Goal: Information Seeking & Learning: Learn about a topic

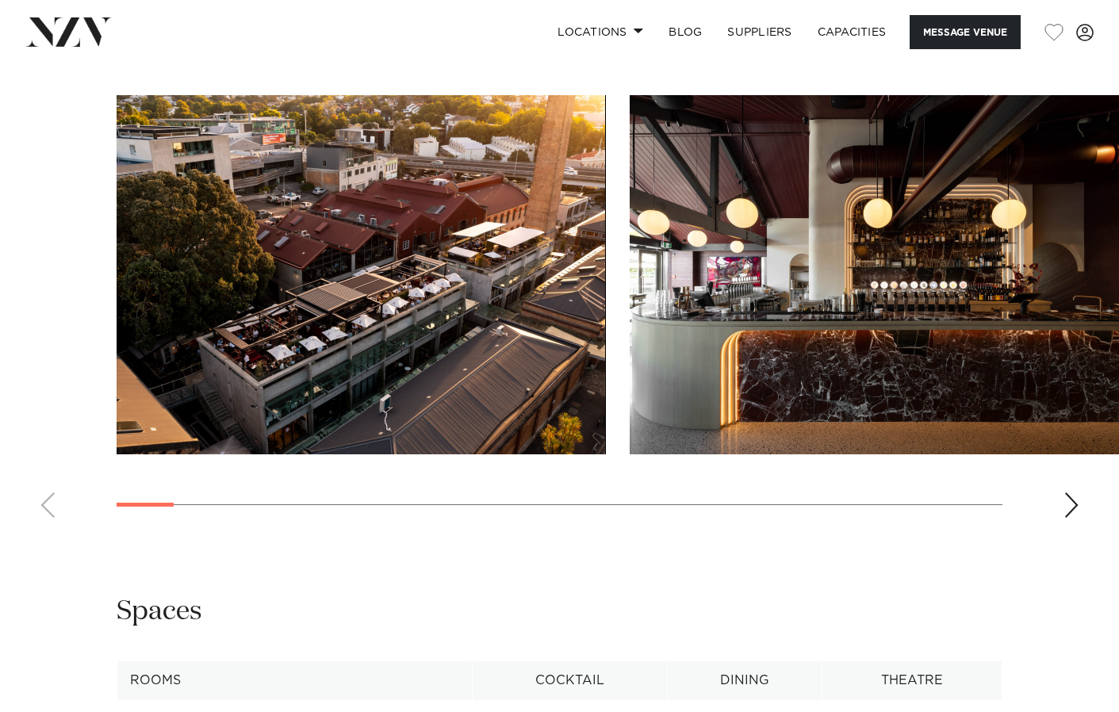
scroll to position [1533, 0]
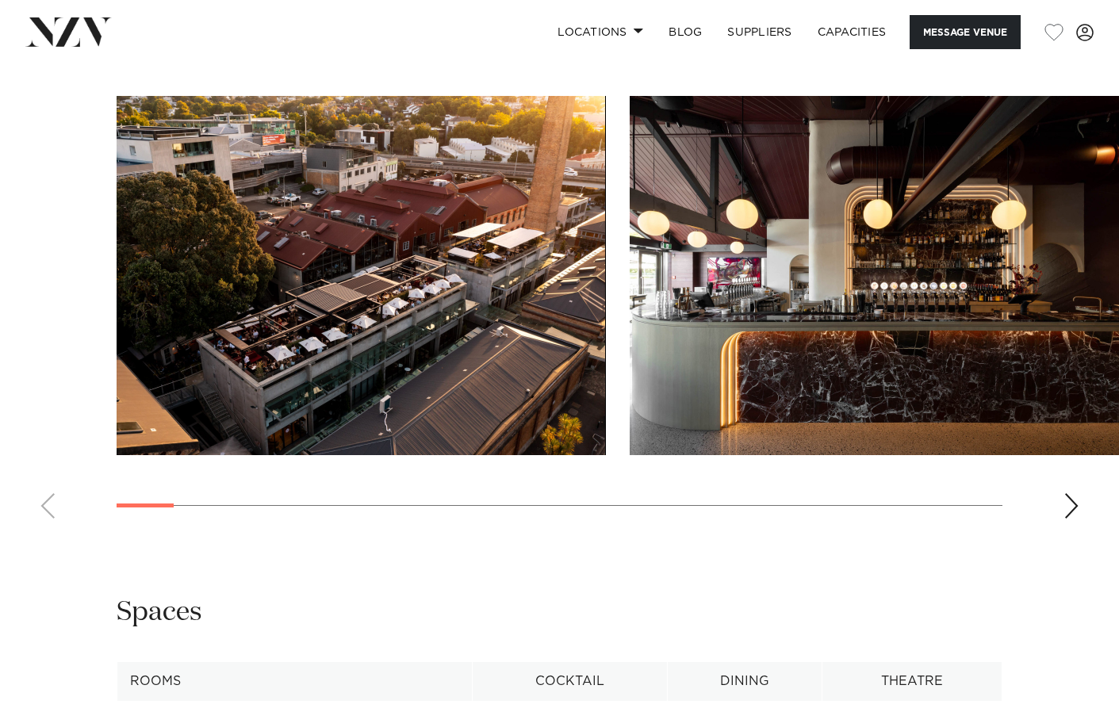
click at [1074, 493] on div "Next slide" at bounding box center [1071, 505] width 16 height 25
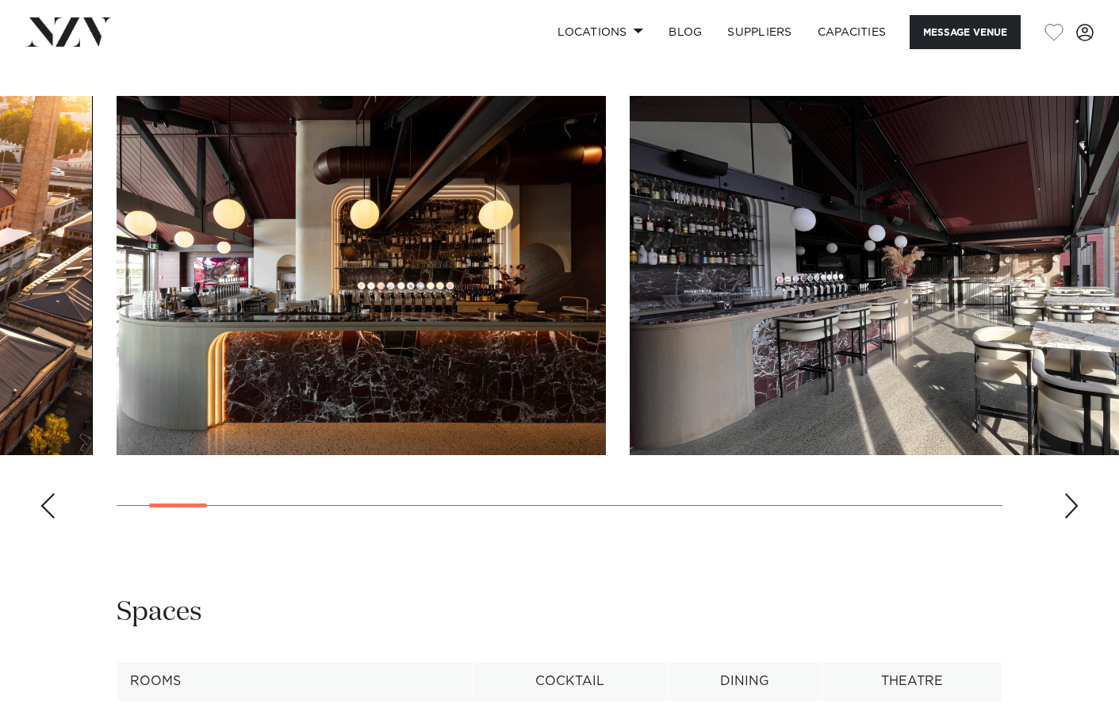
click at [1074, 493] on div "Next slide" at bounding box center [1071, 505] width 16 height 25
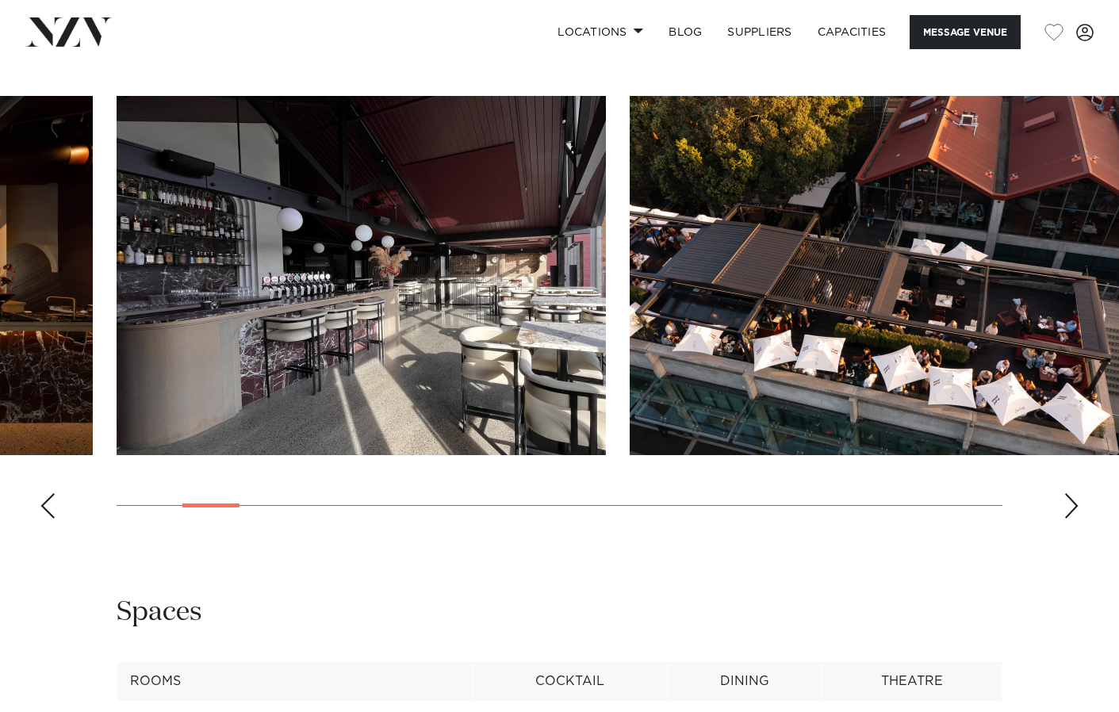
click at [1074, 493] on div "Next slide" at bounding box center [1071, 505] width 16 height 25
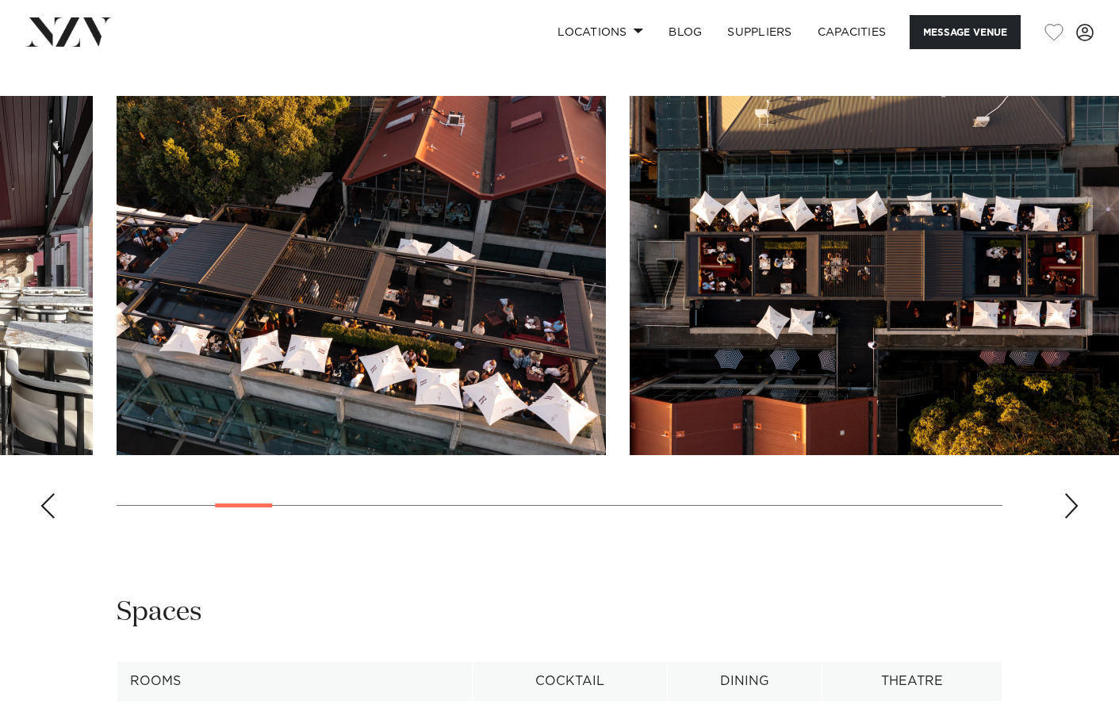
click at [1074, 493] on div "Next slide" at bounding box center [1071, 505] width 16 height 25
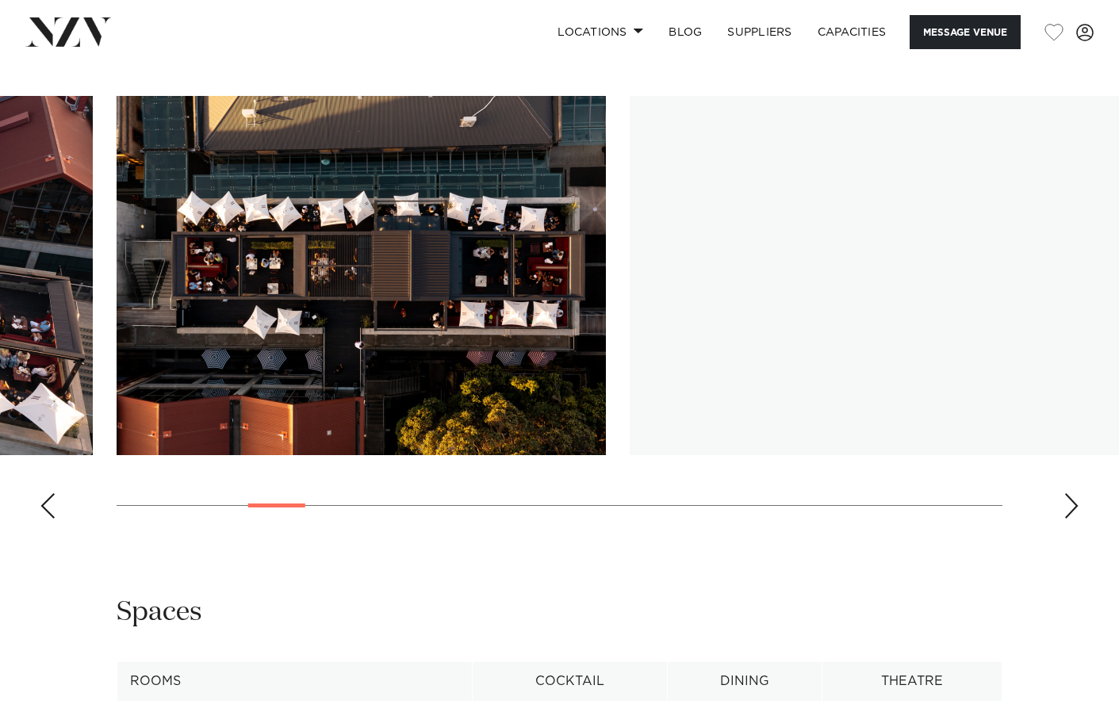
click at [1074, 493] on div "Next slide" at bounding box center [1071, 505] width 16 height 25
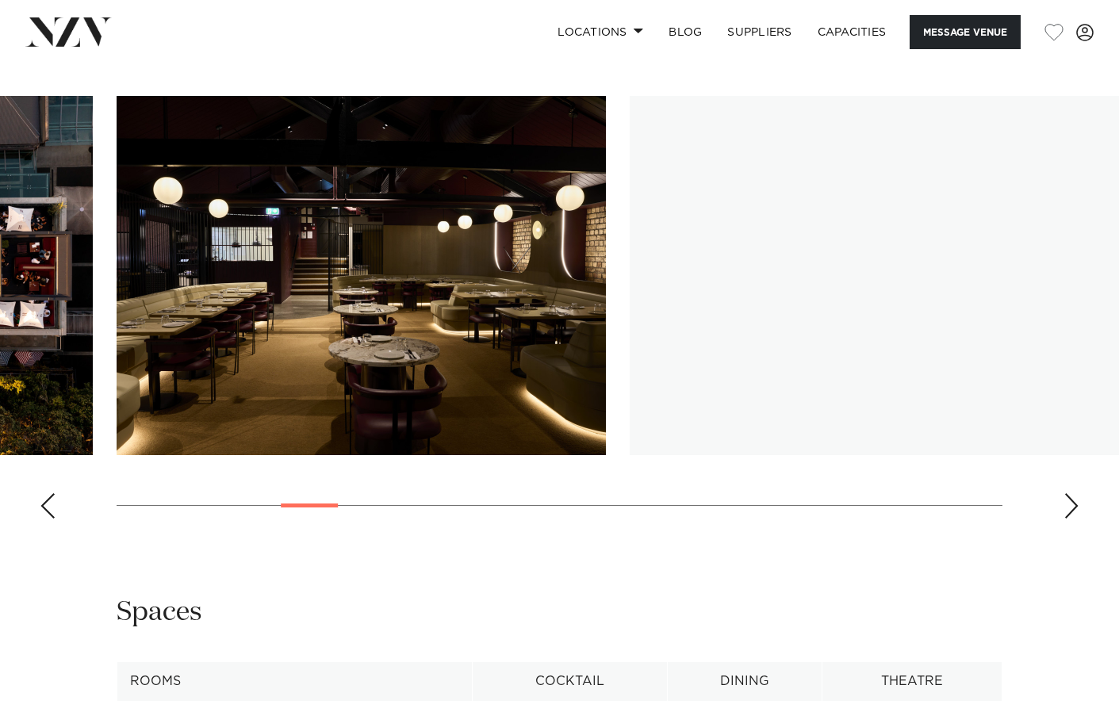
click at [1074, 493] on div "Next slide" at bounding box center [1071, 505] width 16 height 25
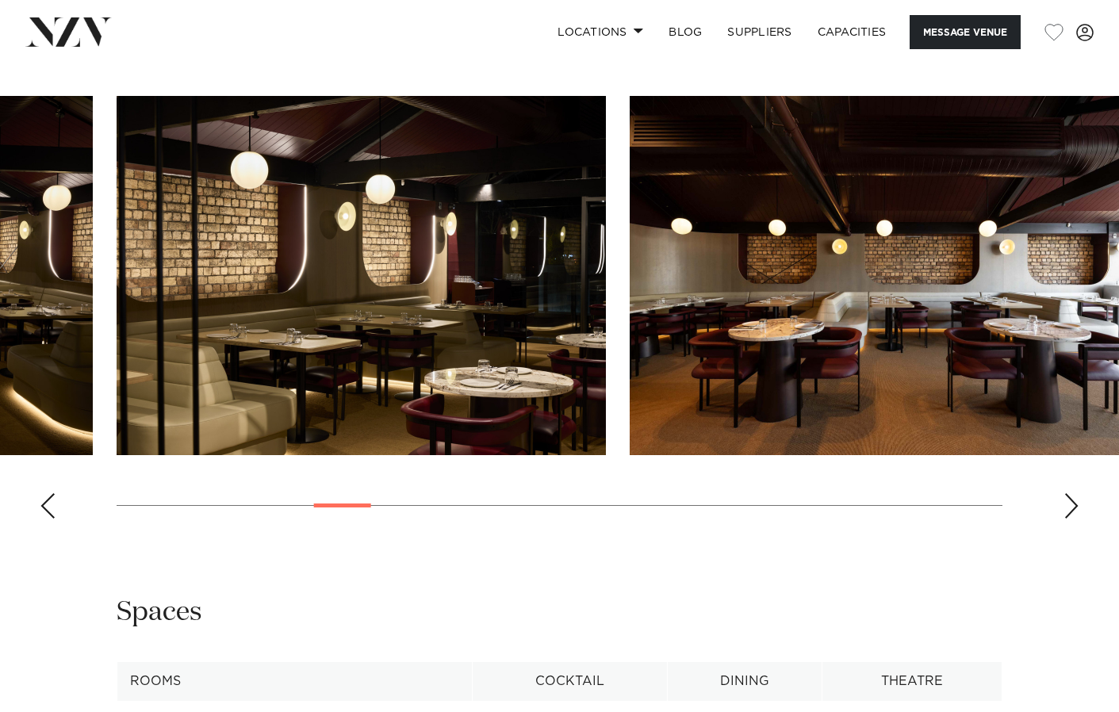
click at [1074, 493] on div "Next slide" at bounding box center [1071, 505] width 16 height 25
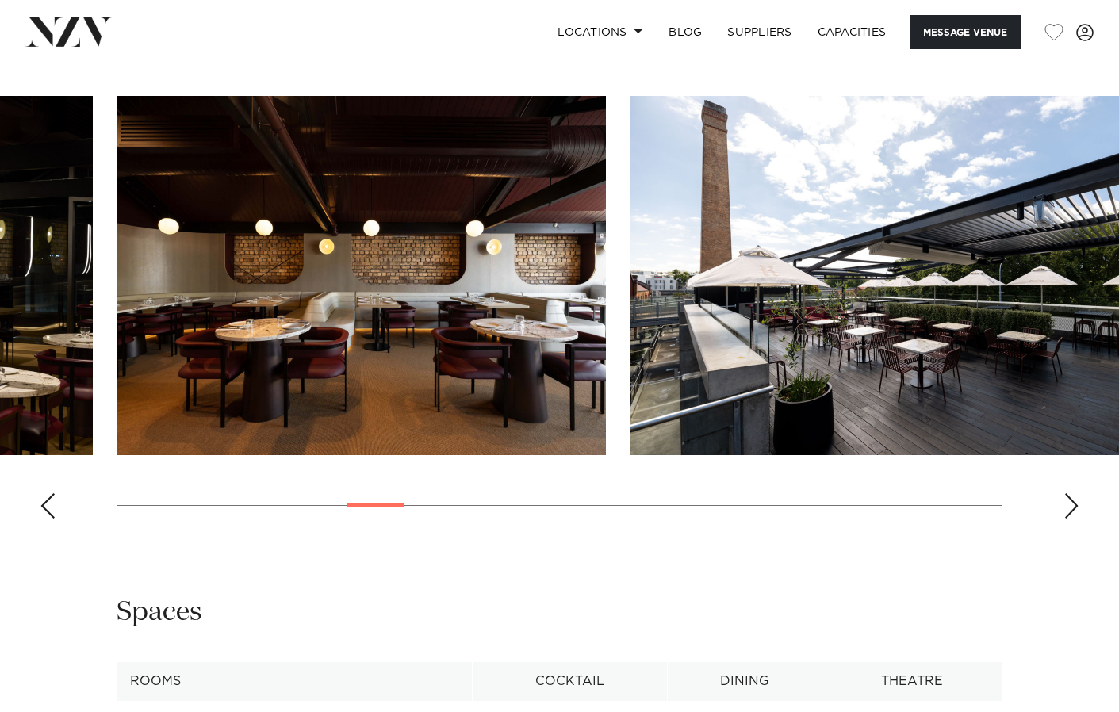
click at [1074, 493] on div "Next slide" at bounding box center [1071, 505] width 16 height 25
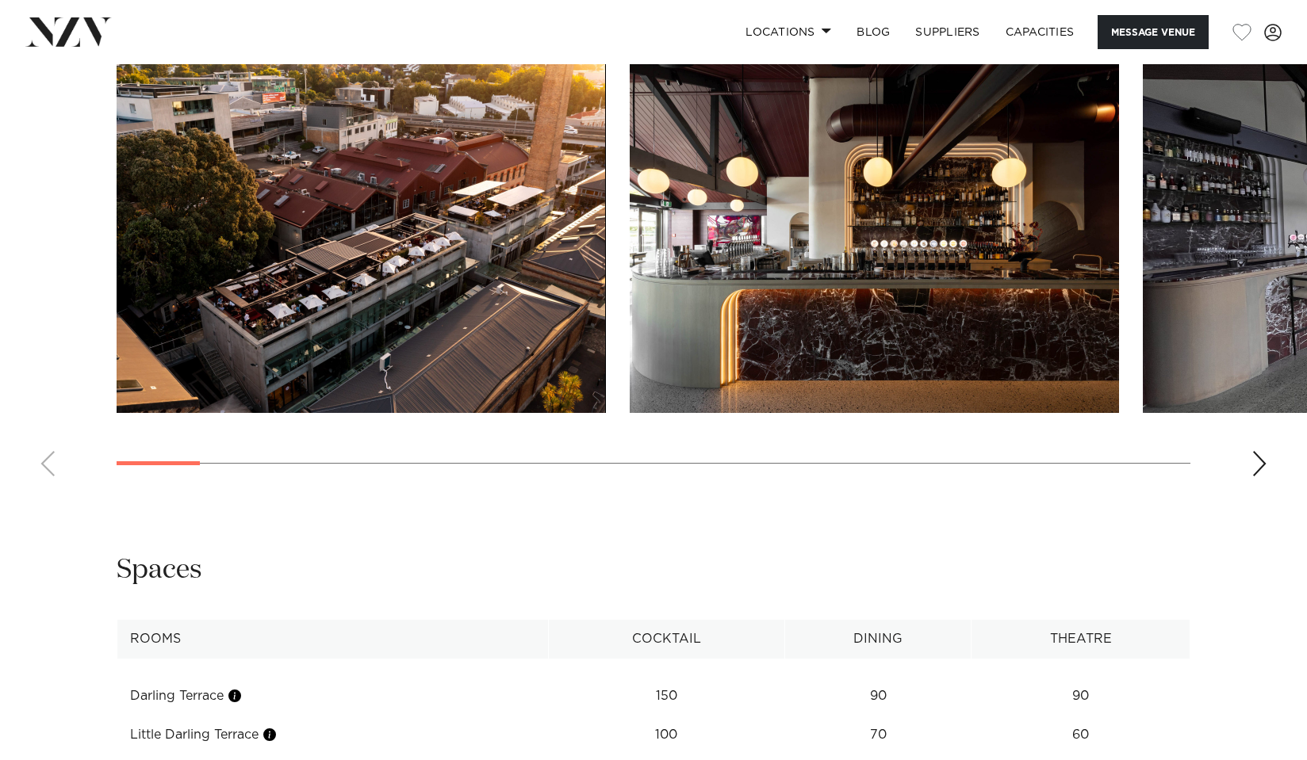
scroll to position [1599, 0]
click at [1264, 477] on div "Next slide" at bounding box center [1259, 463] width 16 height 25
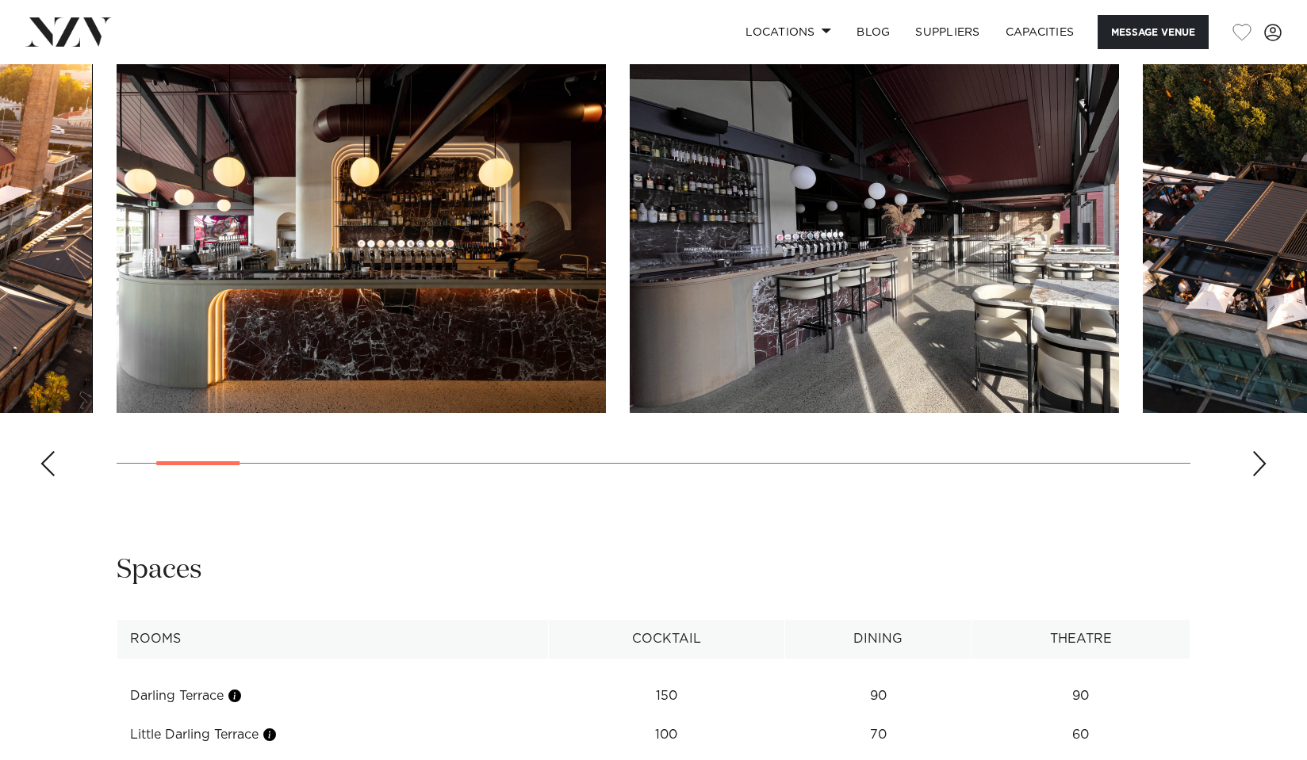
click at [1264, 477] on div "Next slide" at bounding box center [1259, 463] width 16 height 25
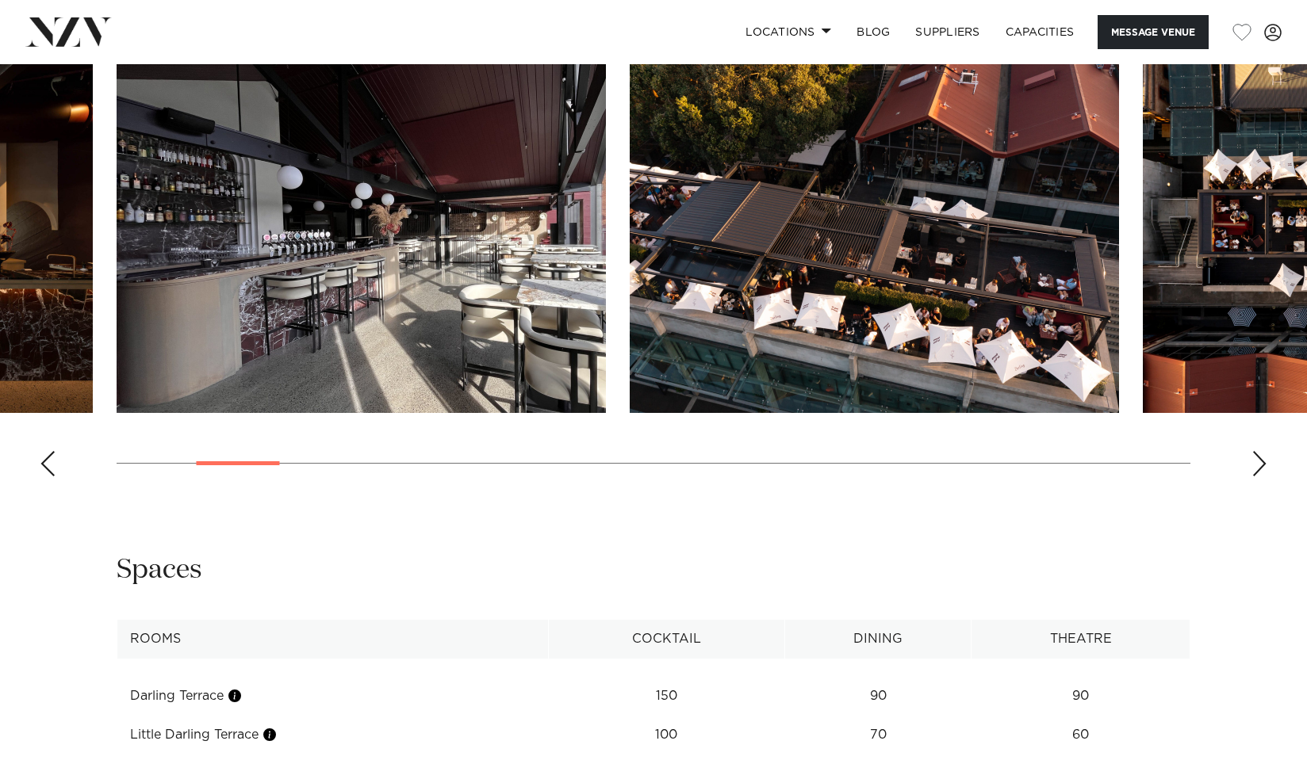
click at [1264, 477] on div "Next slide" at bounding box center [1259, 463] width 16 height 25
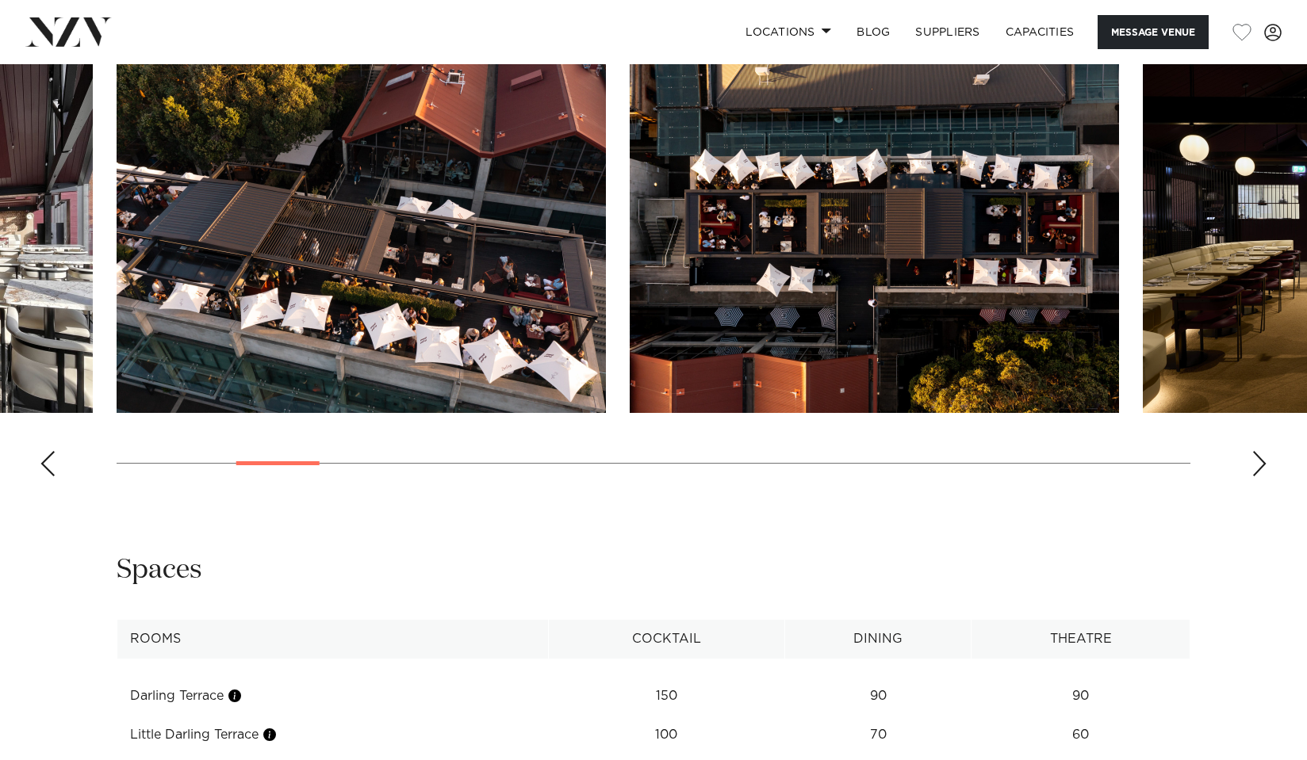
click at [1264, 477] on div "Next slide" at bounding box center [1259, 463] width 16 height 25
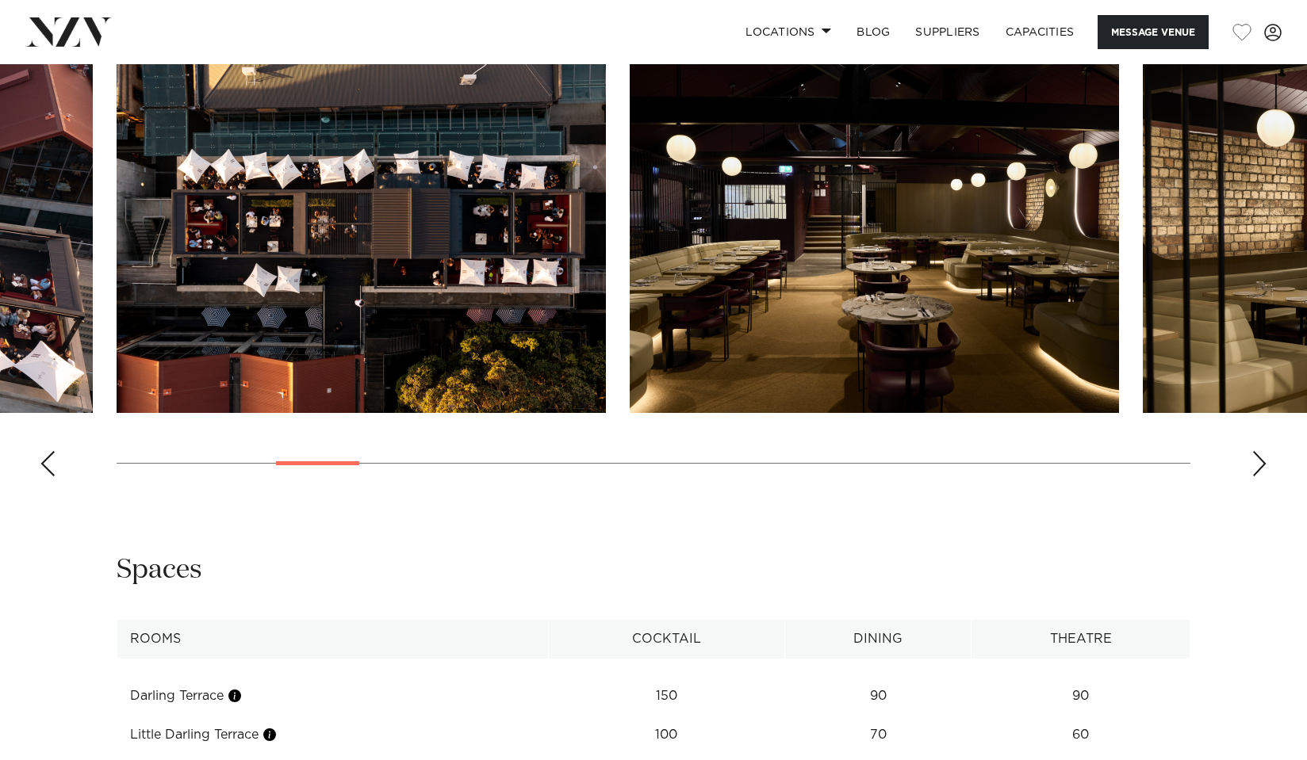
click at [1264, 477] on div "Next slide" at bounding box center [1259, 463] width 16 height 25
